Goal: Task Accomplishment & Management: Use online tool/utility

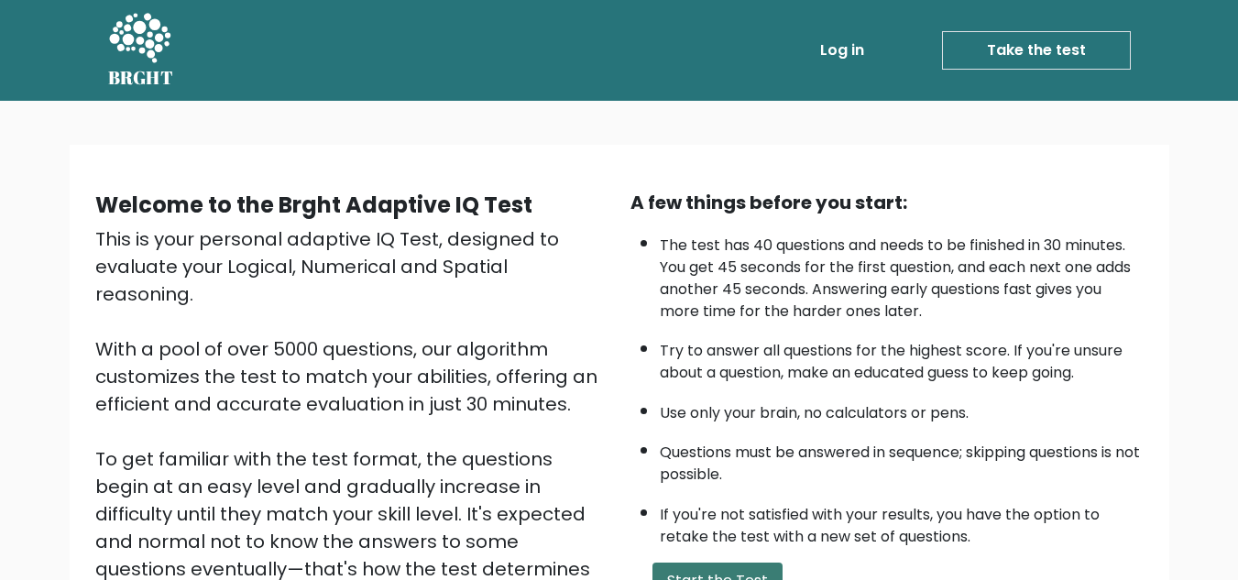
click at [682, 567] on button "Start the Test" at bounding box center [717, 581] width 130 height 37
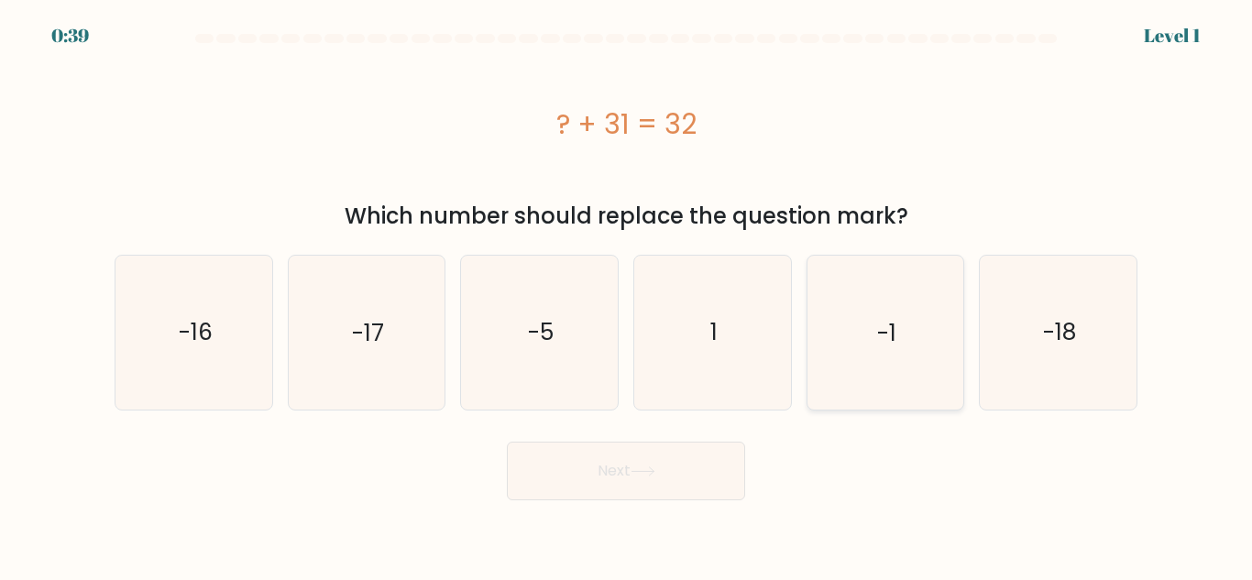
click at [845, 282] on icon "-1" at bounding box center [884, 332] width 153 height 153
click at [627, 290] on input "e. -1" at bounding box center [626, 292] width 1 height 5
radio input "true"
click at [605, 450] on button "Next" at bounding box center [626, 471] width 238 height 59
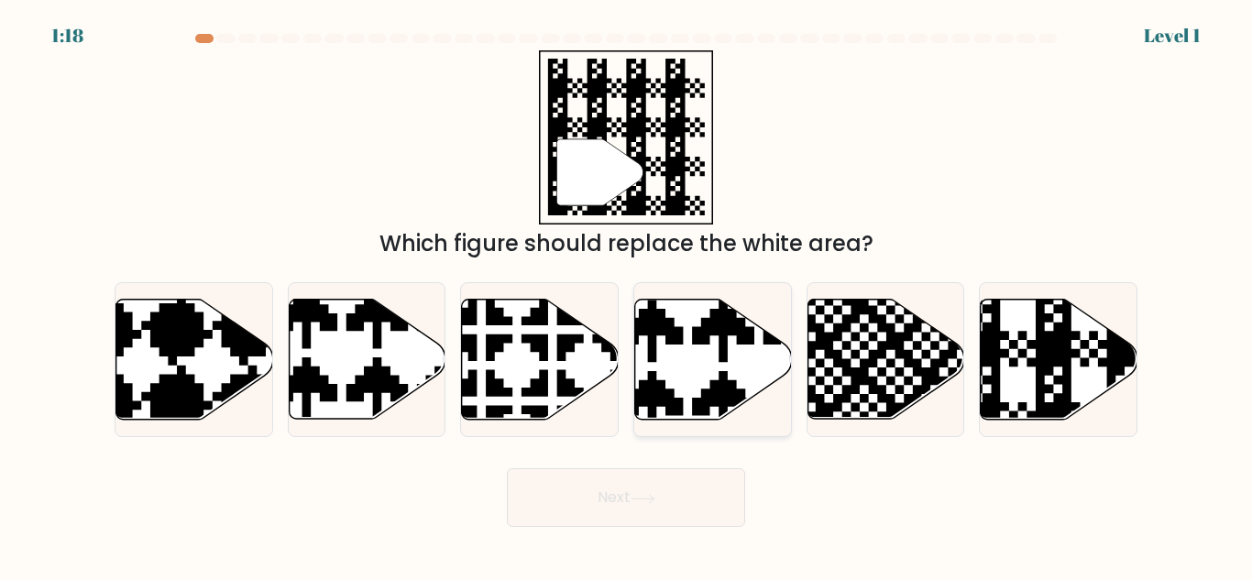
click at [664, 331] on icon at bounding box center [758, 296] width 275 height 275
click at [627, 295] on input "d." at bounding box center [626, 292] width 1 height 5
radio input "true"
click at [625, 482] on button "Next" at bounding box center [626, 497] width 238 height 59
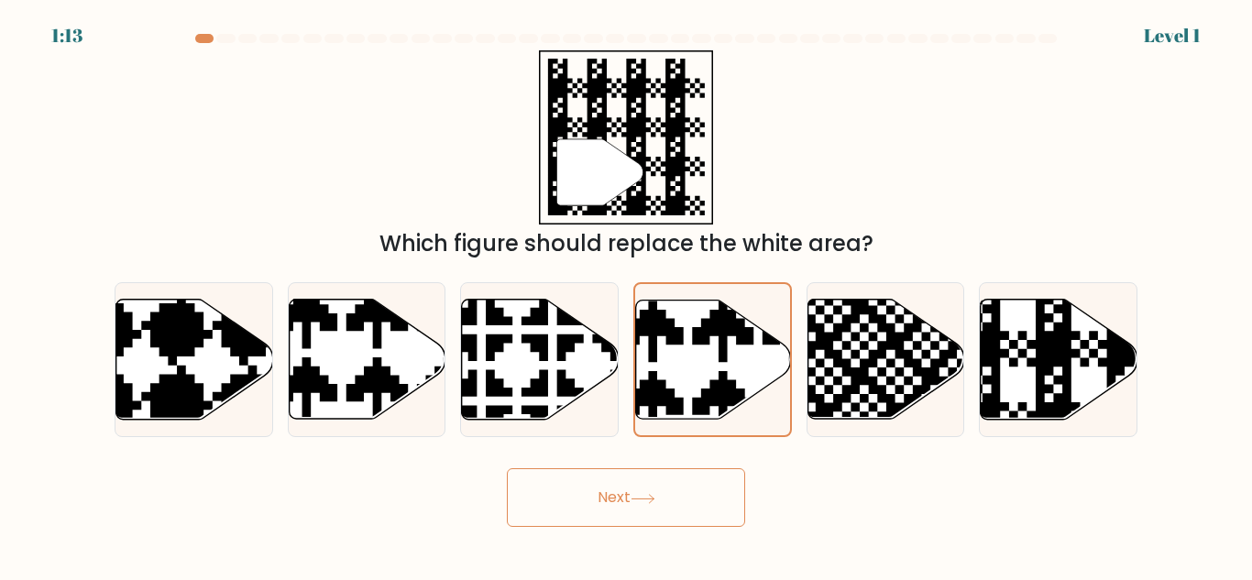
click at [722, 481] on button "Next" at bounding box center [626, 497] width 238 height 59
